Goal: Complete application form: Complete application form

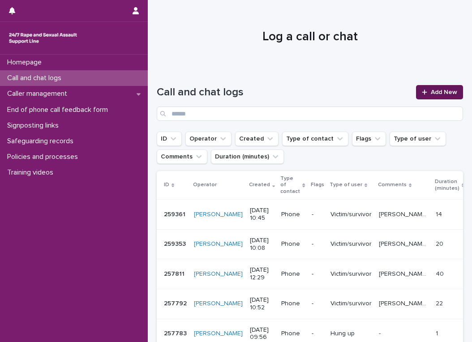
click at [429, 94] on div at bounding box center [426, 92] width 9 height 6
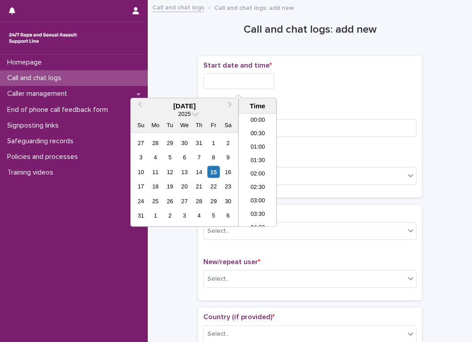
click at [220, 82] on input "text" at bounding box center [238, 81] width 71 height 16
click at [253, 166] on li "11:30" at bounding box center [258, 170] width 38 height 13
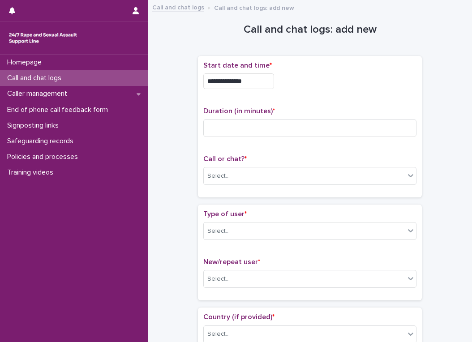
click at [251, 83] on input "**********" at bounding box center [238, 81] width 71 height 16
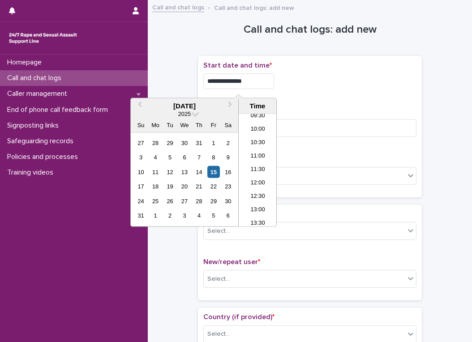
type input "**********"
click at [317, 113] on p "Duration (in minutes) *" at bounding box center [309, 111] width 213 height 9
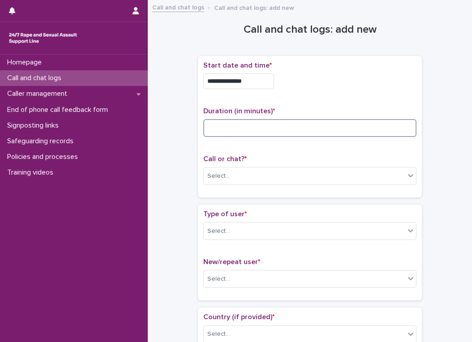
click at [311, 128] on input at bounding box center [309, 128] width 213 height 18
click at [302, 176] on div "Select..." at bounding box center [304, 176] width 201 height 15
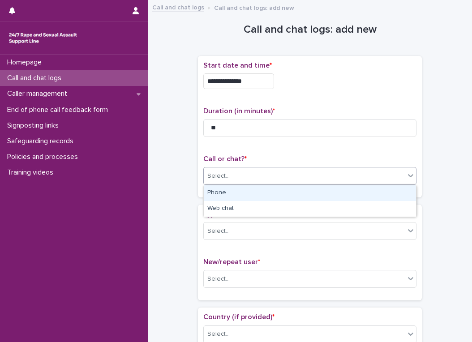
click at [284, 196] on div "Phone" at bounding box center [310, 193] width 212 height 16
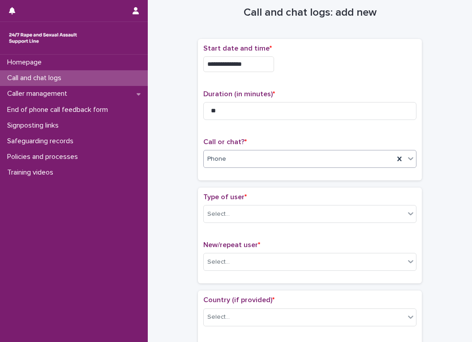
scroll to position [21, 0]
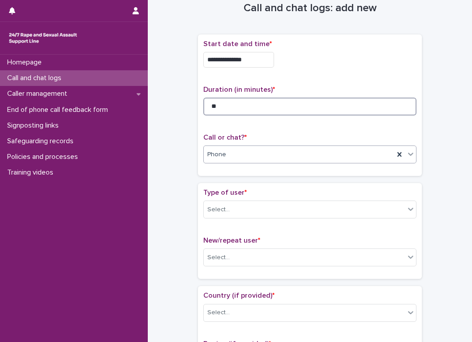
click at [250, 106] on input "**" at bounding box center [309, 107] width 213 height 18
type input "*"
type input "**"
click at [317, 54] on div "**********" at bounding box center [309, 60] width 213 height 16
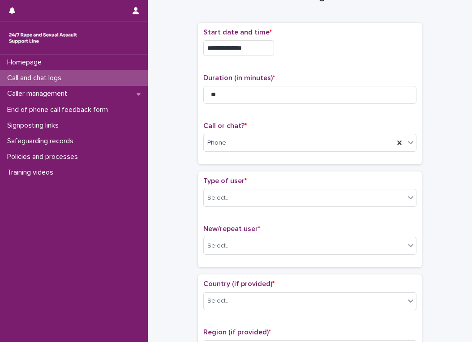
scroll to position [41, 0]
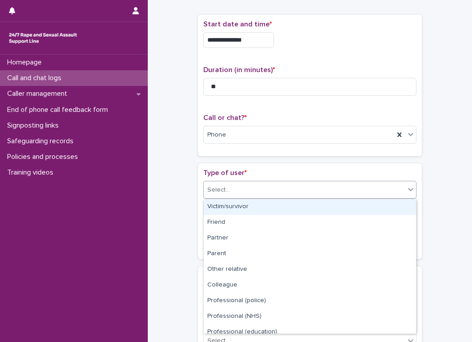
click at [235, 192] on div "Select..." at bounding box center [304, 190] width 201 height 15
click at [236, 209] on div "Victim/survivor" at bounding box center [310, 207] width 212 height 16
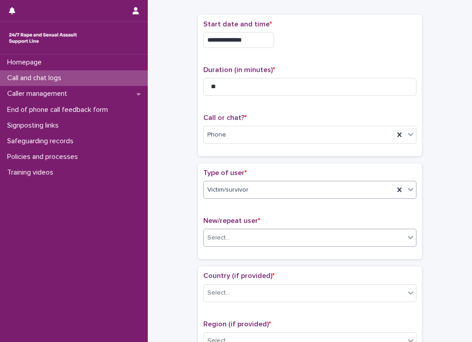
click at [233, 237] on div "Select..." at bounding box center [304, 238] width 201 height 15
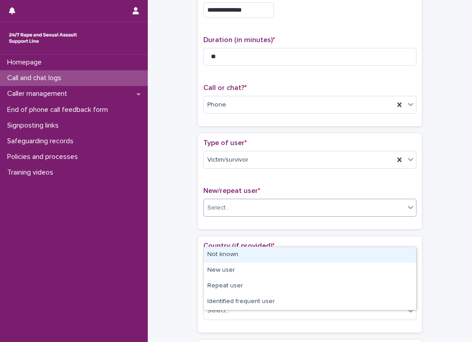
scroll to position [77, 0]
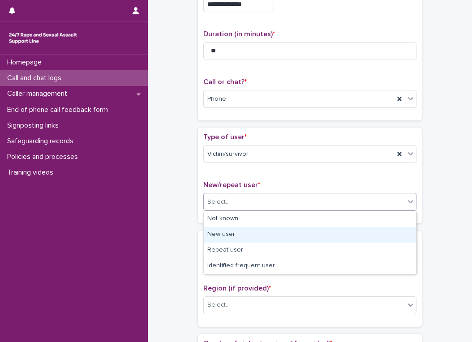
click at [231, 238] on div "New user" at bounding box center [310, 235] width 212 height 16
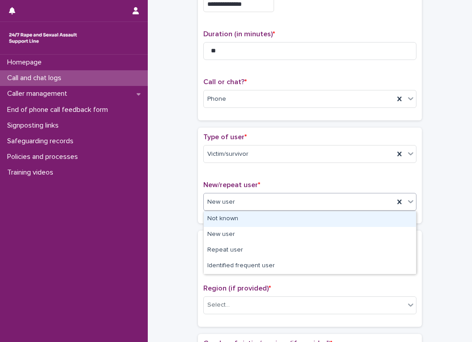
click at [239, 201] on div "New user" at bounding box center [299, 202] width 190 height 15
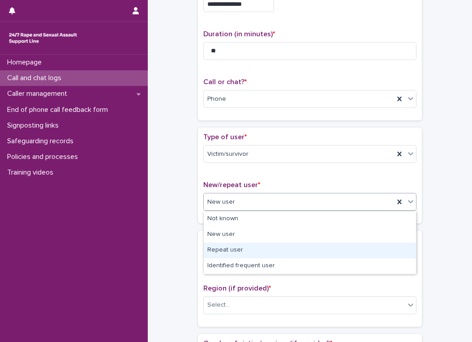
click at [236, 248] on div "Repeat user" at bounding box center [310, 251] width 212 height 16
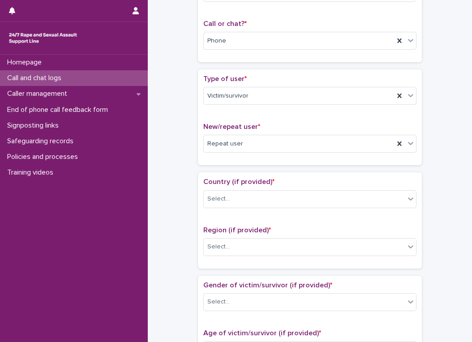
scroll to position [149, 0]
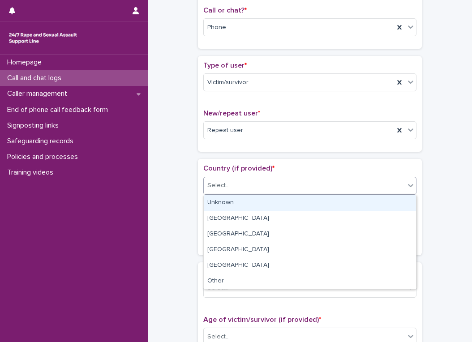
click at [216, 187] on div "Select..." at bounding box center [218, 185] width 22 height 9
click at [219, 206] on div "Unknown" at bounding box center [310, 203] width 212 height 16
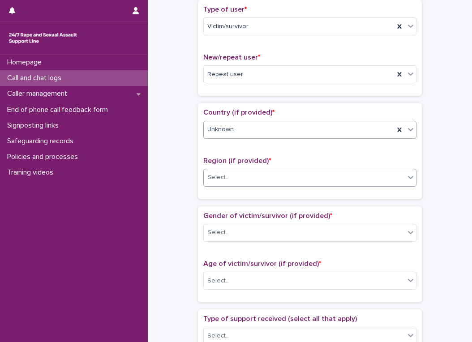
scroll to position [211, 0]
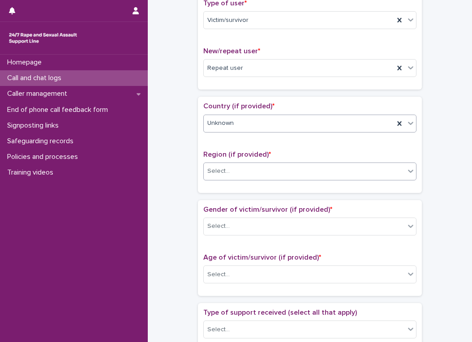
click at [226, 171] on div "Select..." at bounding box center [218, 171] width 22 height 9
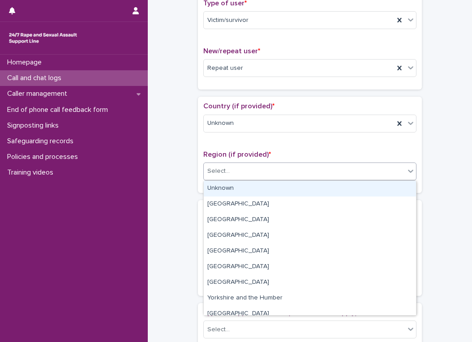
click at [227, 189] on div "Unknown" at bounding box center [310, 189] width 212 height 16
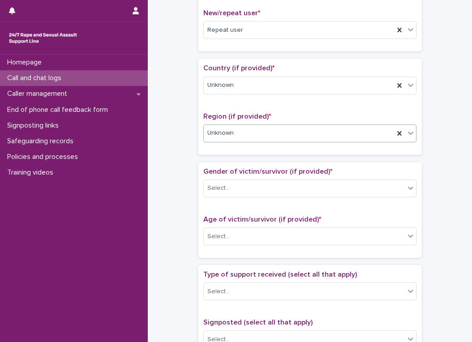
scroll to position [281, 0]
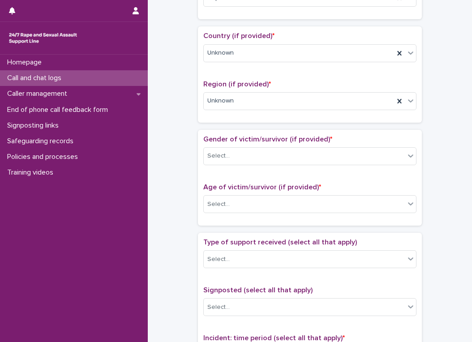
click at [226, 145] on div "Gender of victim/survivor (if provided) * Select..." at bounding box center [309, 153] width 213 height 37
click at [226, 157] on div "Select..." at bounding box center [218, 155] width 22 height 9
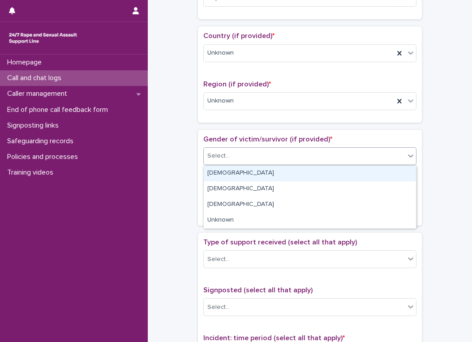
click at [226, 171] on div "[DEMOGRAPHIC_DATA]" at bounding box center [310, 174] width 212 height 16
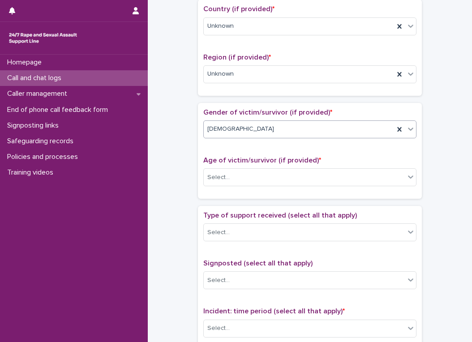
scroll to position [330, 0]
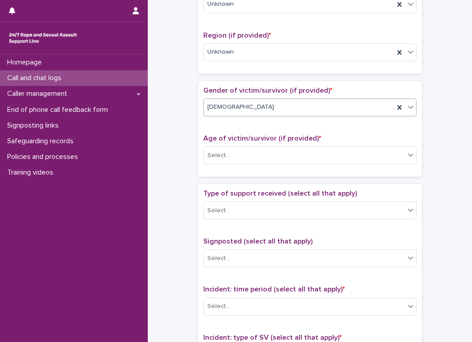
click at [229, 164] on div "Age of victim/survivor (if provided) * Select..." at bounding box center [309, 152] width 213 height 37
click at [226, 157] on div "Select..." at bounding box center [218, 155] width 22 height 9
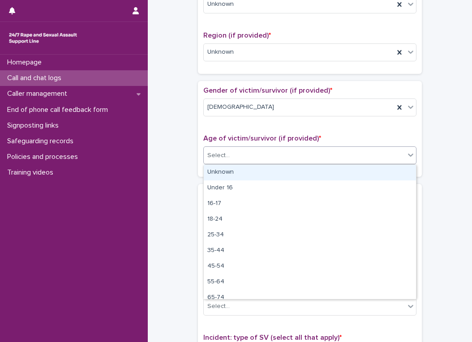
click at [226, 173] on div "Unknown" at bounding box center [310, 173] width 212 height 16
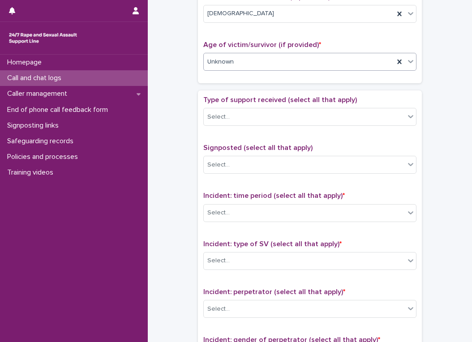
scroll to position [431, 0]
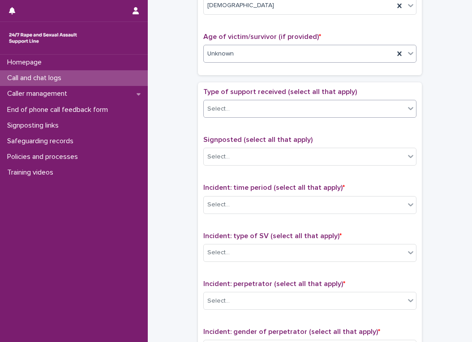
click at [236, 113] on div "Select..." at bounding box center [304, 109] width 201 height 15
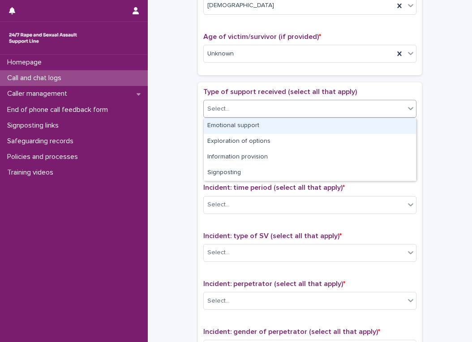
click at [235, 125] on div "Emotional support" at bounding box center [310, 126] width 212 height 16
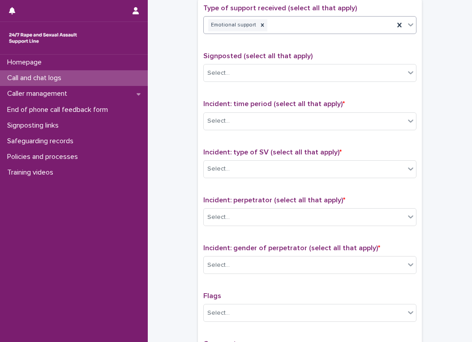
scroll to position [519, 0]
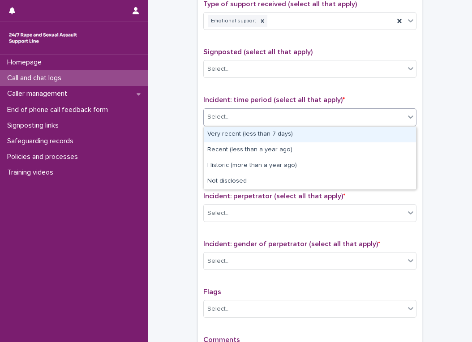
click at [232, 116] on div "Select..." at bounding box center [304, 117] width 201 height 15
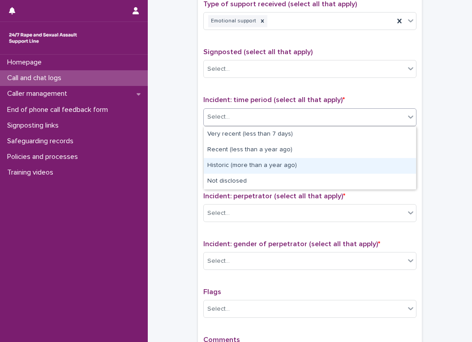
click at [234, 168] on div "Historic (more than a year ago)" at bounding box center [310, 166] width 212 height 16
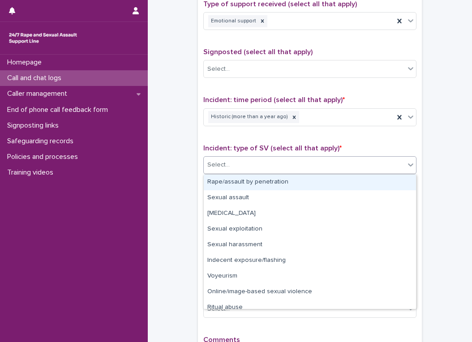
click at [223, 162] on div "Select..." at bounding box center [218, 164] width 22 height 9
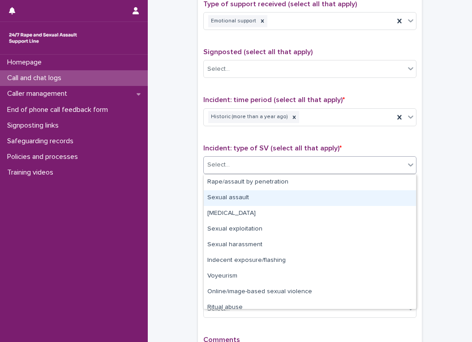
scroll to position [22, 0]
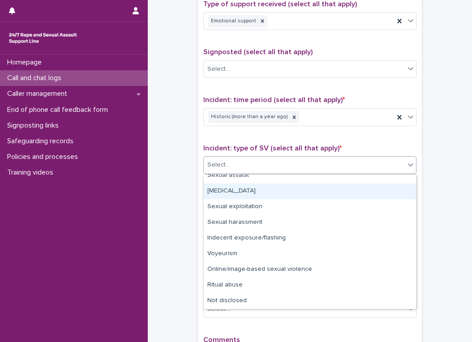
click at [236, 190] on div "[MEDICAL_DATA]" at bounding box center [310, 192] width 212 height 16
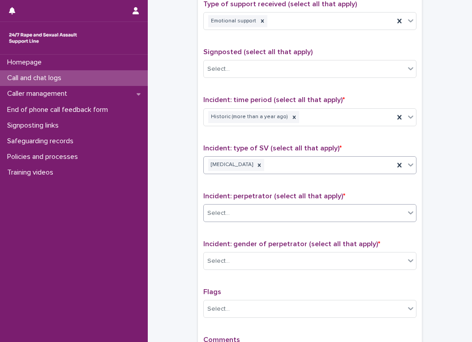
click at [260, 214] on div "Select..." at bounding box center [304, 213] width 201 height 15
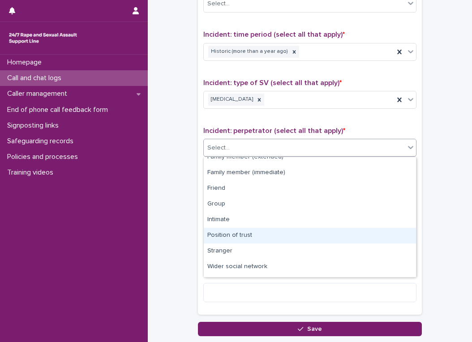
scroll to position [52, 0]
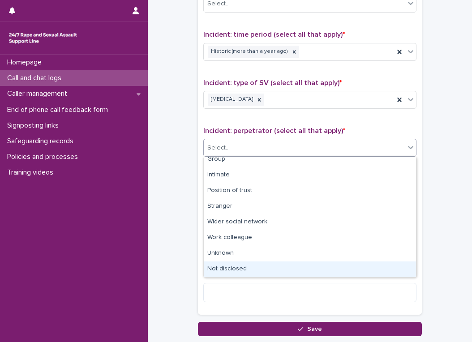
click at [229, 269] on div "Not disclosed" at bounding box center [310, 269] width 212 height 16
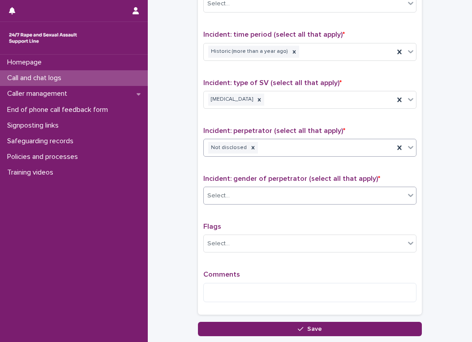
click at [235, 196] on div "Select..." at bounding box center [304, 195] width 201 height 15
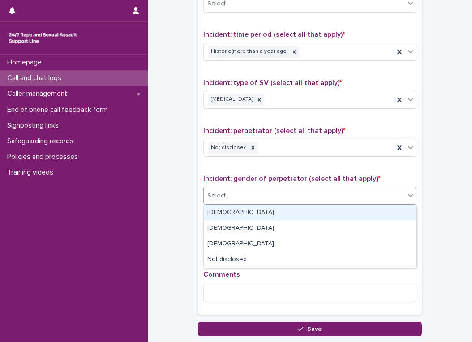
click at [235, 216] on div "[DEMOGRAPHIC_DATA]" at bounding box center [310, 213] width 212 height 16
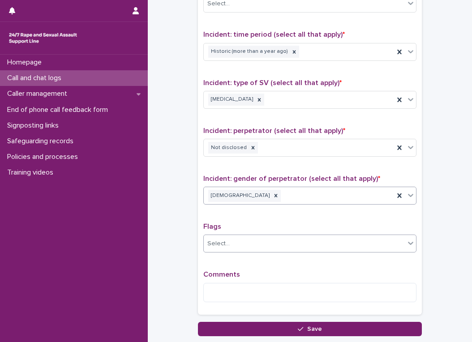
click at [236, 240] on div "Select..." at bounding box center [304, 243] width 201 height 15
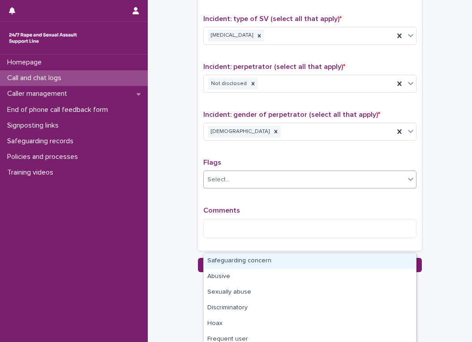
scroll to position [649, 0]
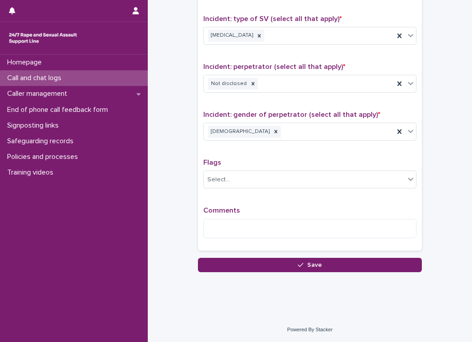
click at [228, 224] on textarea at bounding box center [309, 228] width 213 height 19
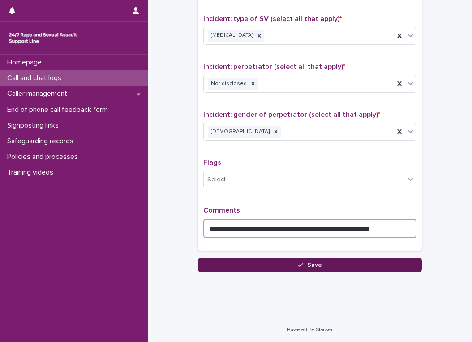
type textarea "**********"
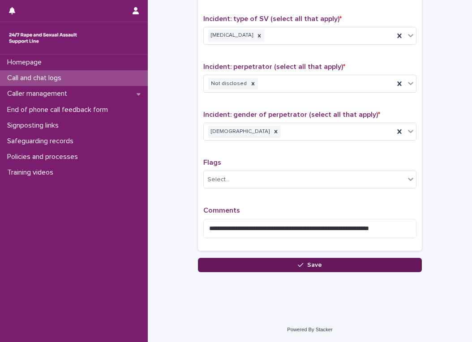
click at [273, 265] on button "Save" at bounding box center [310, 265] width 224 height 14
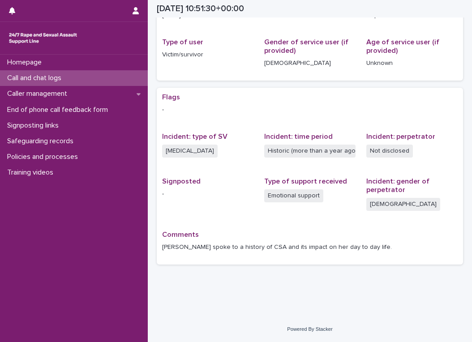
scroll to position [107, 0]
